Goal: Task Accomplishment & Management: Use online tool/utility

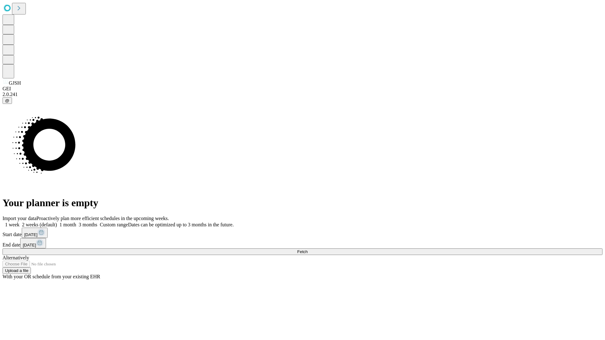
click at [307, 250] on span "Fetch" at bounding box center [302, 252] width 10 height 5
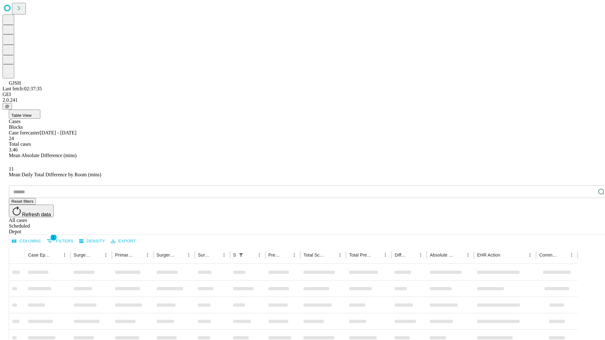
click at [589, 229] on div "Depot" at bounding box center [309, 232] width 600 height 6
